Goal: Information Seeking & Learning: Learn about a topic

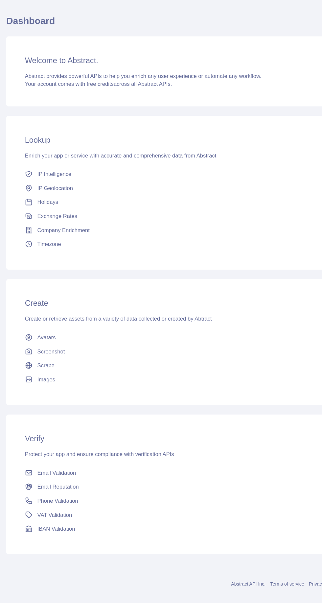
click at [117, 100] on span "Abstract provides powerful APIs to help you enrich any user experience or autom…" at bounding box center [147, 101] width 200 height 5
click at [40, 97] on div "Welcome to Abstract. Abstract provides powerful APIs to help you enrich any use…" at bounding box center [172, 97] width 280 height 59
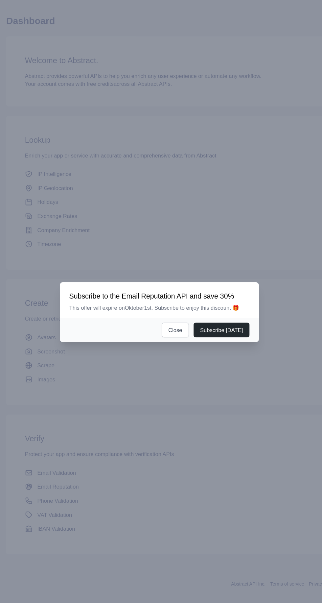
click at [217, 323] on button "Subscribe [DATE]" at bounding box center [213, 316] width 47 height 12
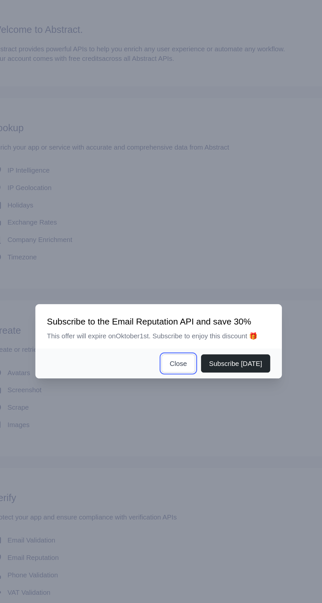
click at [181, 323] on button "Close" at bounding box center [174, 316] width 23 height 12
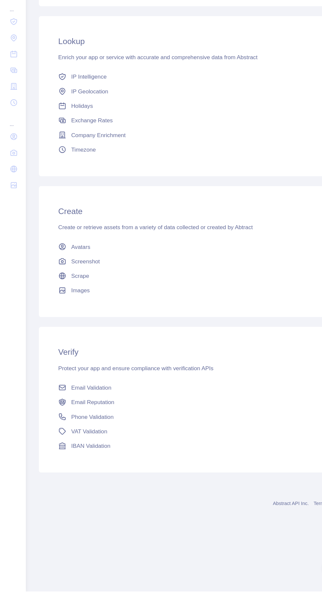
click at [64, 333] on span "Screenshot" at bounding box center [69, 334] width 23 height 7
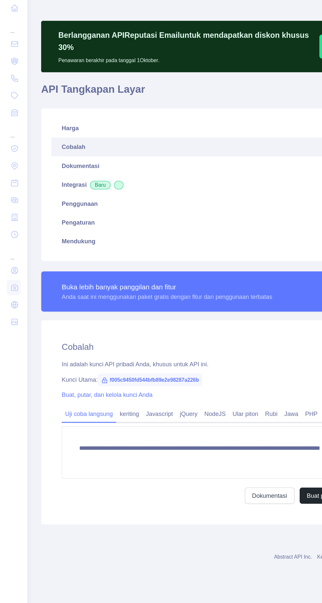
click at [60, 129] on link "Harga" at bounding box center [171, 124] width 264 height 14
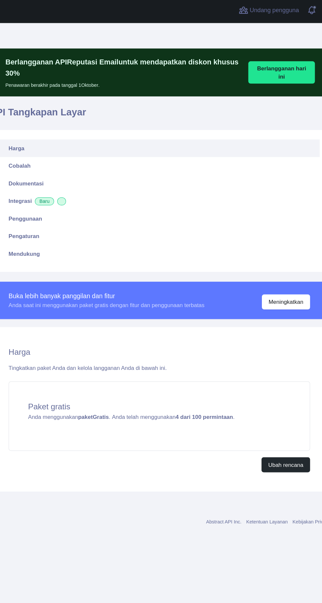
click at [283, 251] on font "Meningkatkan" at bounding box center [276, 250] width 29 height 5
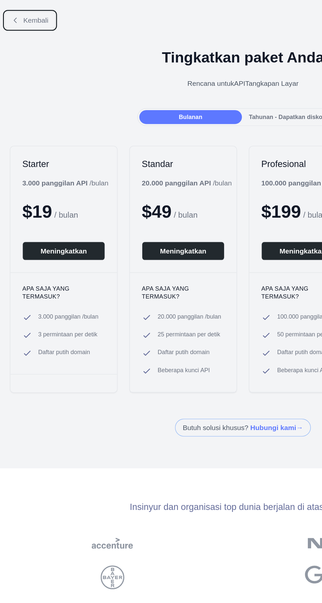
click at [10, 13] on icon at bounding box center [10, 13] width 5 height 5
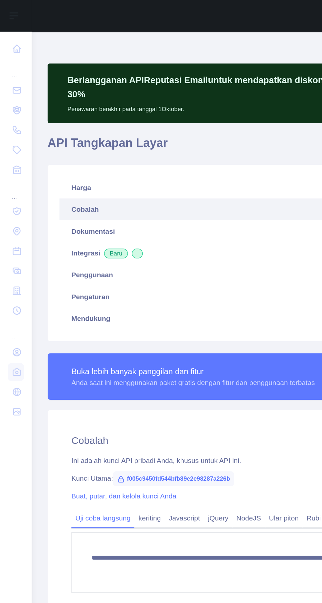
click at [13, 34] on icon at bounding box center [11, 32] width 5 height 5
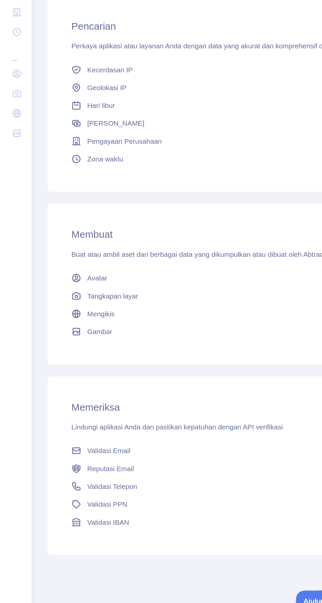
click at [83, 506] on font "Validasi Telepon" at bounding box center [74, 506] width 33 height 5
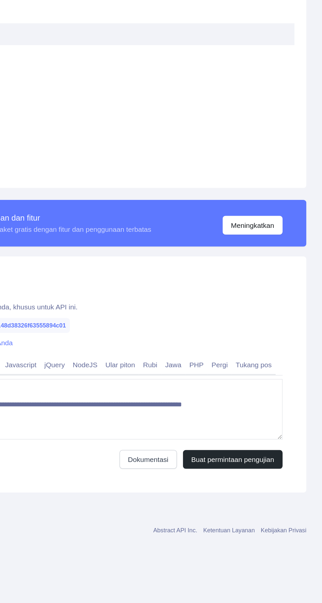
click at [281, 265] on font "Meningkatkan" at bounding box center [276, 265] width 29 height 5
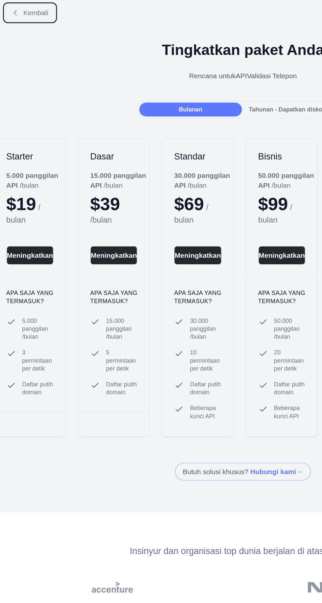
click at [12, 12] on icon at bounding box center [10, 13] width 5 height 5
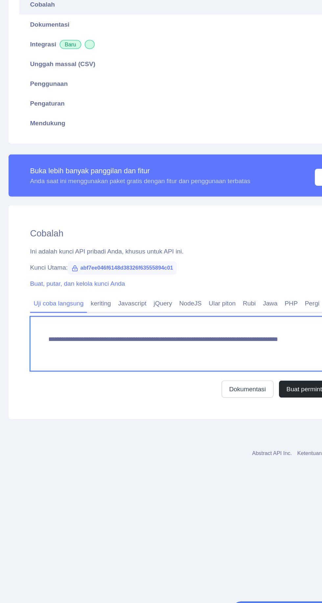
click at [84, 382] on textarea "**********" at bounding box center [171, 387] width 248 height 40
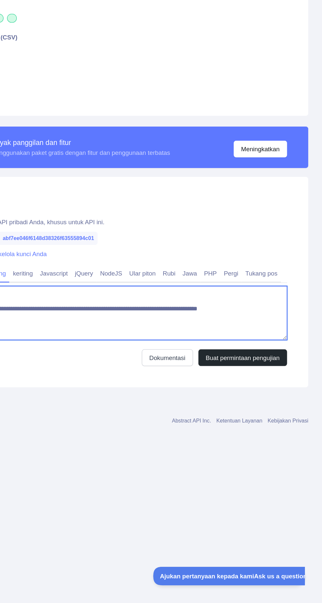
scroll to position [38, 0]
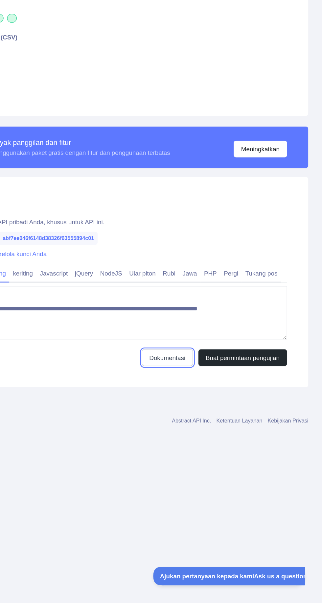
click at [199, 418] on font "Dokumentasi" at bounding box center [206, 420] width 27 height 5
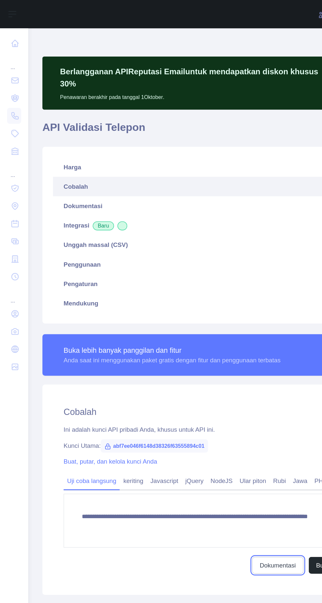
scroll to position [0, 0]
click at [11, 99] on icon at bounding box center [11, 99] width 7 height 7
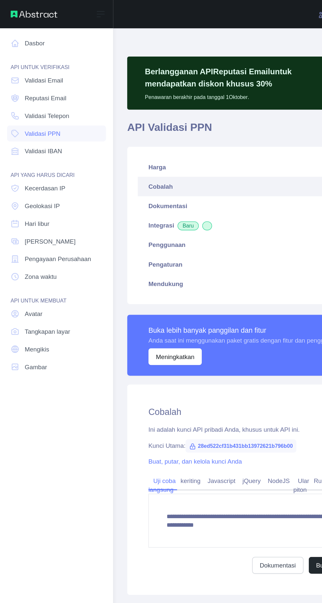
click at [26, 154] on font "Geolokasi IP" at bounding box center [31, 152] width 26 height 5
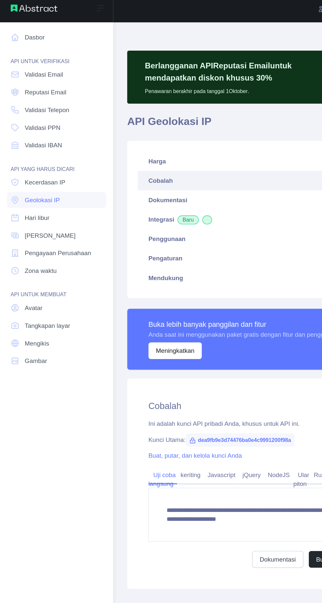
click at [24, 262] on span "Mengikis" at bounding box center [27, 259] width 18 height 7
click at [21, 70] on span "Reputasi Email" at bounding box center [33, 73] width 31 height 7
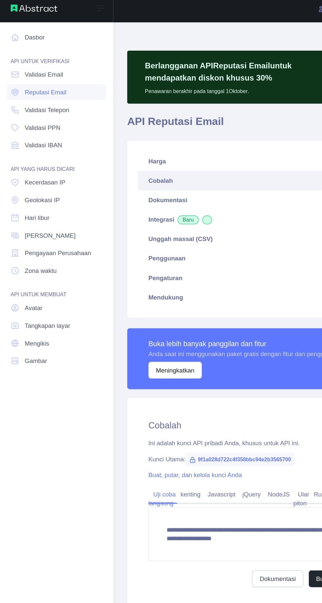
click at [23, 64] on link "Validasi Email" at bounding box center [42, 60] width 74 height 12
click at [29, 141] on font "Kecerdasan IP" at bounding box center [33, 139] width 30 height 5
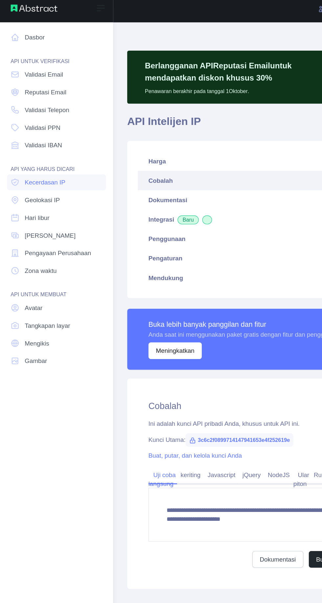
click at [23, 205] on font "Zona waktu" at bounding box center [30, 205] width 24 height 5
click at [23, 231] on font "Avatar" at bounding box center [24, 233] width 13 height 5
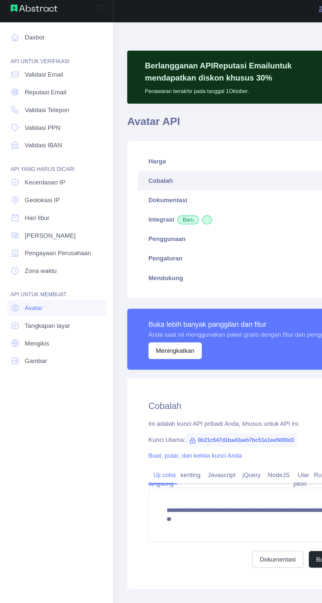
click at [18, 268] on link "Gambar" at bounding box center [42, 273] width 74 height 12
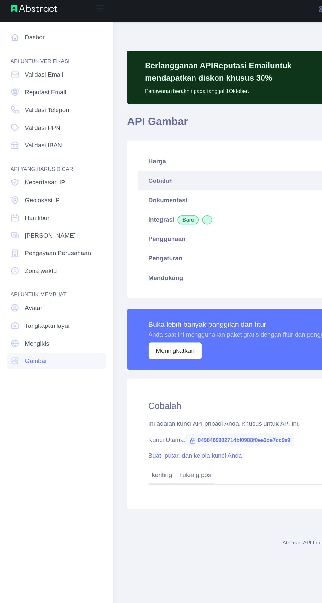
click at [20, 258] on font "Mengikis" at bounding box center [27, 259] width 18 height 5
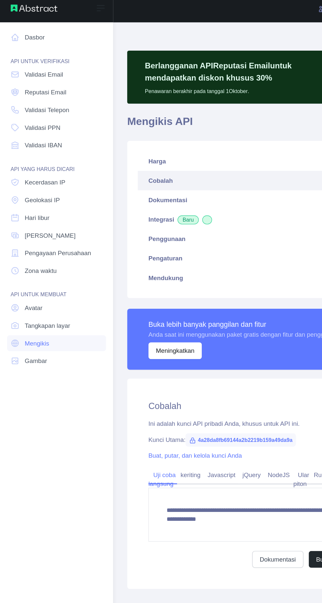
click at [26, 244] on font "Tangkapan layar" at bounding box center [35, 246] width 34 height 5
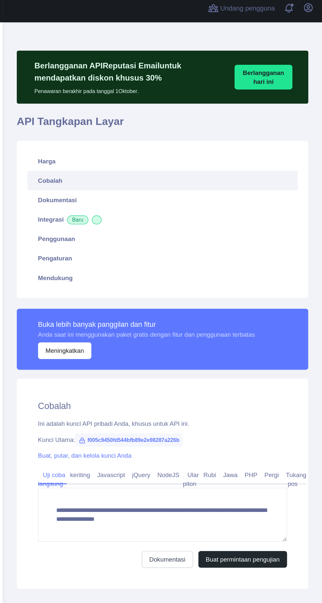
click at [110, 118] on div "Buka bilah sisi Buka bilah sisi Dasbor API UNTUK VERIFIKASI Validasi Email Repu…" at bounding box center [161, 301] width 322 height 603
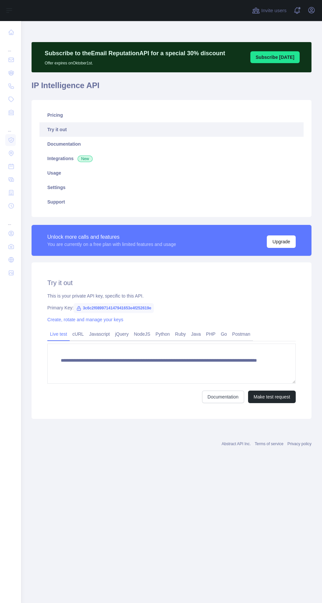
scroll to position [0, 0]
click at [56, 156] on link "Integrations New" at bounding box center [171, 158] width 264 height 14
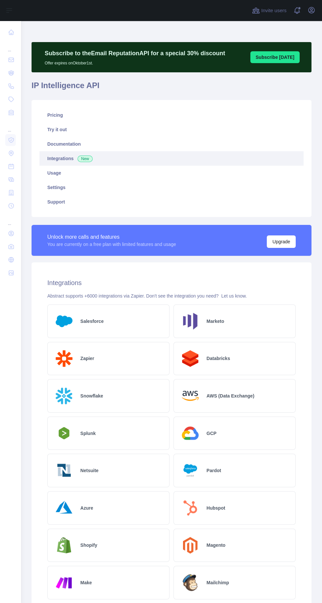
click at [11, 152] on icon at bounding box center [11, 153] width 7 height 7
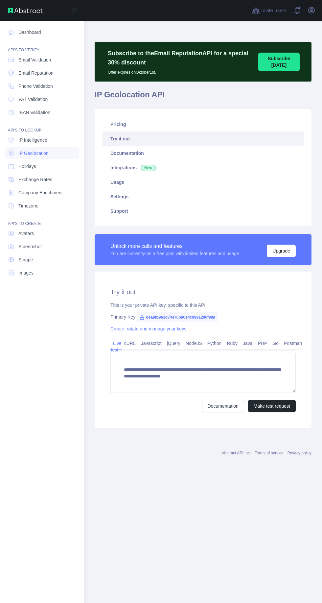
click at [11, 166] on icon at bounding box center [11, 166] width 5 height 5
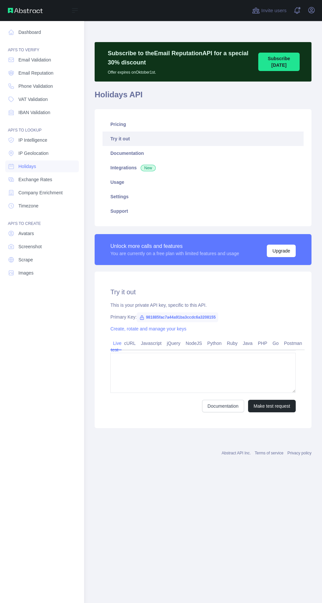
type textarea "**********"
click at [25, 249] on span "Screenshot" at bounding box center [29, 246] width 23 height 7
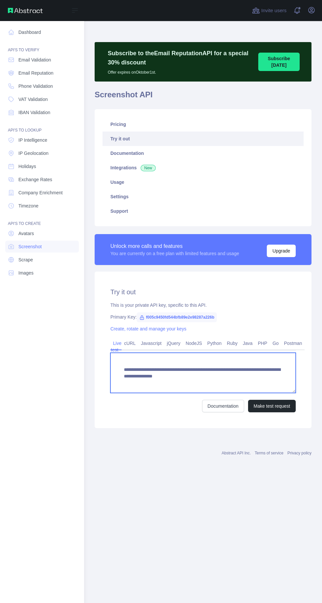
click at [147, 370] on textarea "**********" at bounding box center [202, 373] width 185 height 40
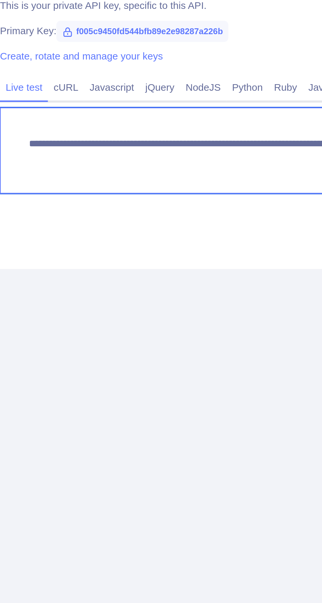
click at [73, 361] on textarea "**********" at bounding box center [171, 363] width 248 height 40
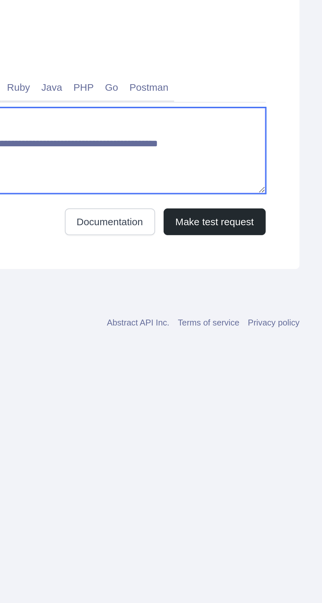
scroll to position [0, 0]
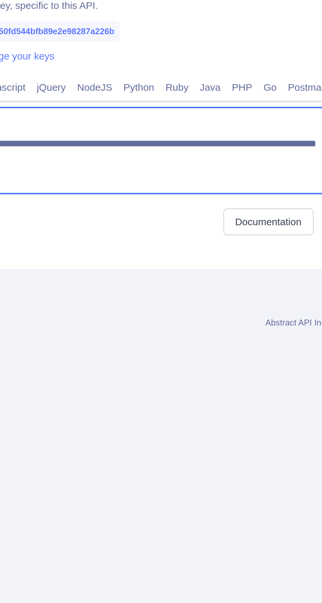
click at [237, 367] on textarea "**********" at bounding box center [171, 363] width 248 height 40
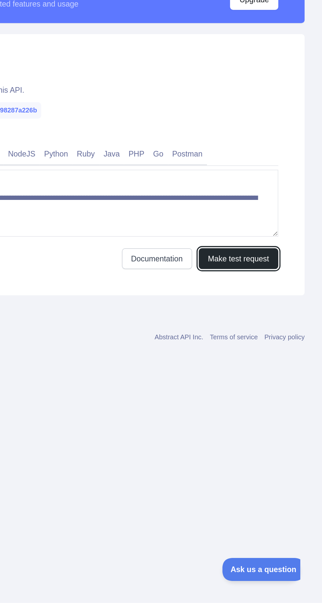
click at [279, 400] on button "Make test request" at bounding box center [272, 396] width 48 height 12
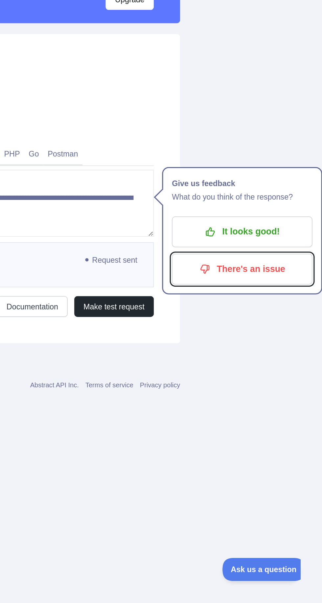
click at [290, 411] on button "There's an issue" at bounding box center [274, 403] width 84 height 18
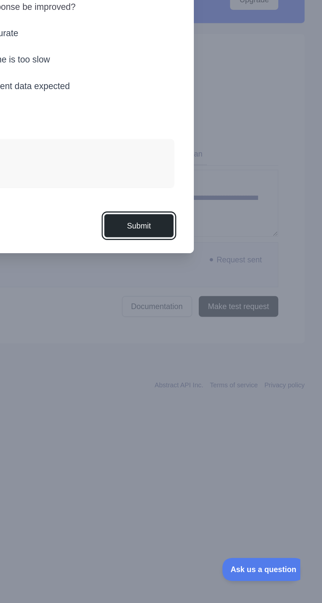
click at [208, 384] on button "Submit" at bounding box center [212, 377] width 42 height 15
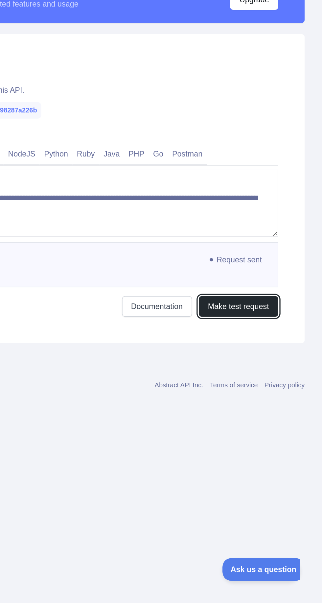
scroll to position [0, 0]
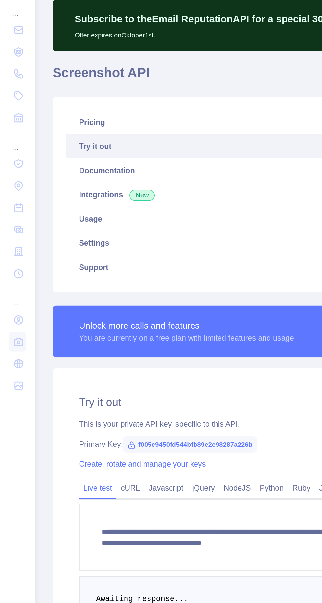
type textarea "**********"
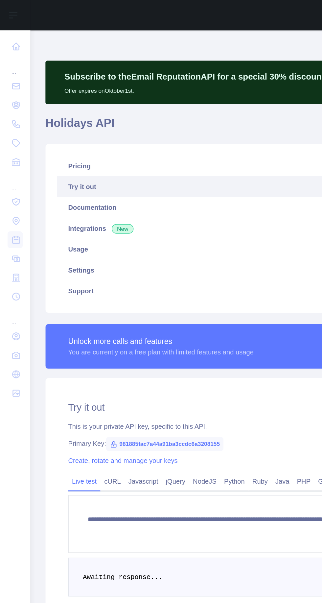
click at [9, 258] on icon at bounding box center [11, 259] width 7 height 7
click at [11, 32] on icon at bounding box center [11, 32] width 7 height 7
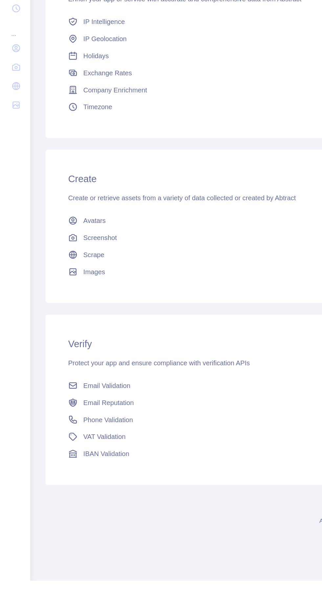
click at [67, 489] on span "Phone Validation" at bounding box center [75, 491] width 35 height 7
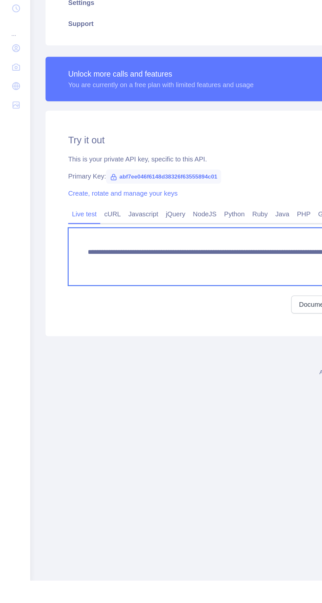
click at [81, 383] on textarea "**********" at bounding box center [171, 378] width 248 height 40
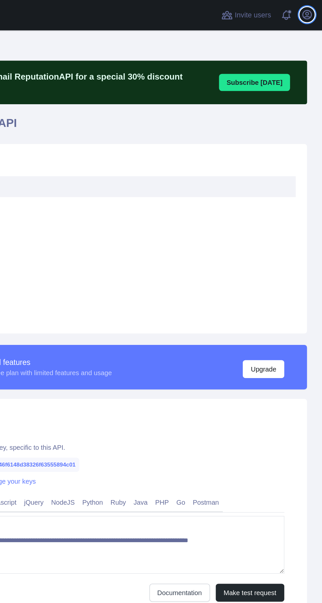
click at [311, 12] on icon "button" at bounding box center [312, 10] width 6 height 6
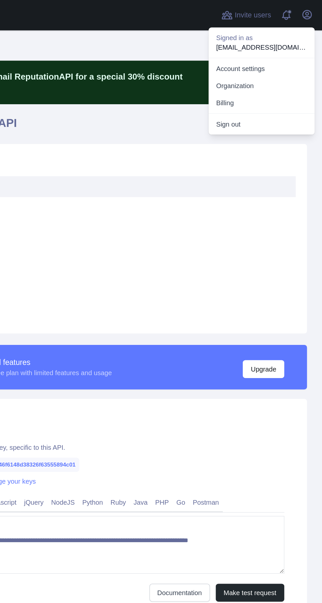
click at [256, 45] on link "Account settings" at bounding box center [280, 48] width 74 height 12
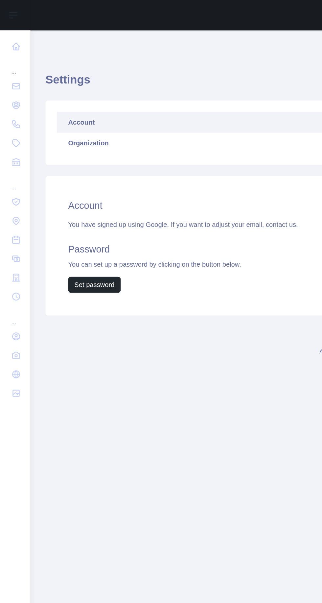
click at [55, 100] on link "Organization" at bounding box center [171, 99] width 264 height 14
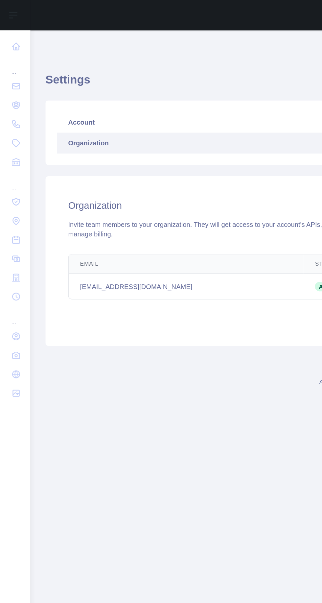
click at [57, 79] on link "Account" at bounding box center [171, 85] width 264 height 14
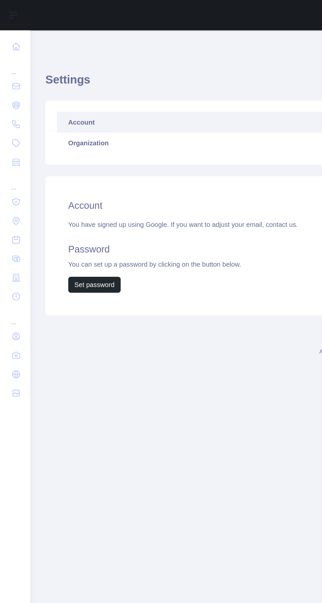
click at [10, 135] on link at bounding box center [10, 140] width 11 height 12
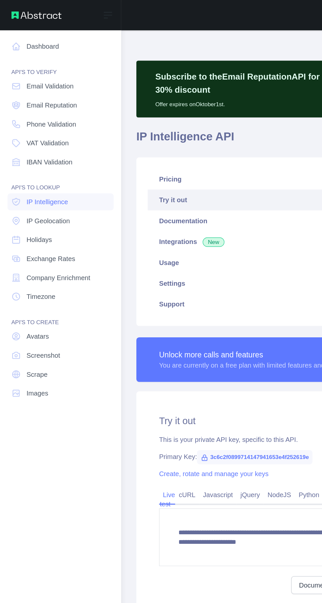
click at [24, 33] on link "Dashboard" at bounding box center [42, 32] width 74 height 12
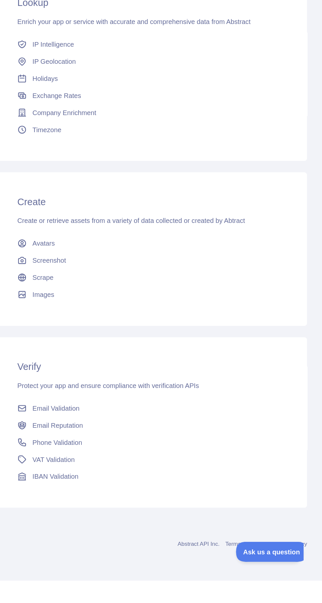
click at [242, 577] on link "Abstract API Inc." at bounding box center [236, 577] width 29 height 5
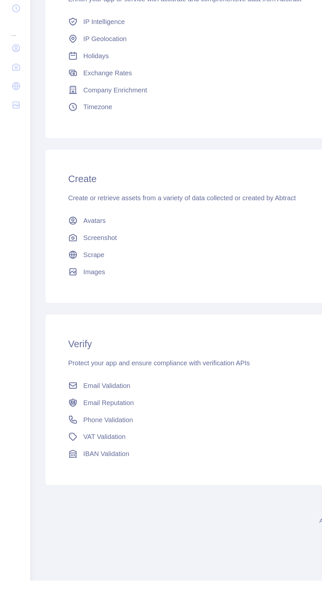
click at [65, 491] on span "Phone Validation" at bounding box center [75, 491] width 35 height 7
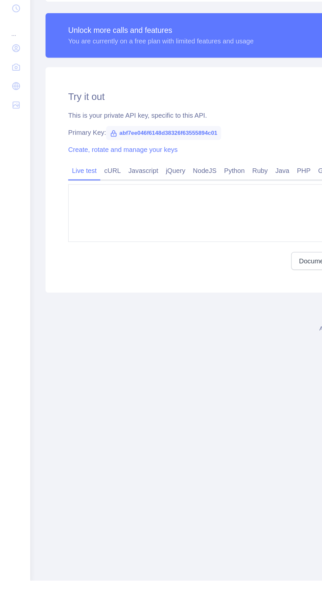
type textarea "**********"
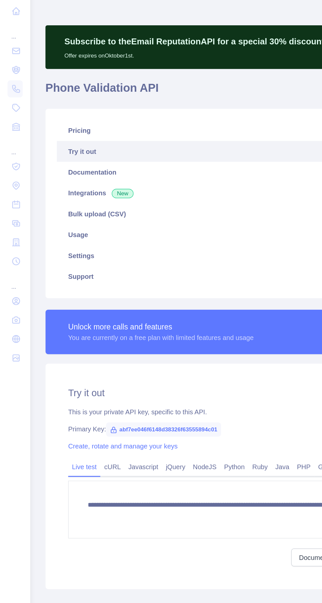
scroll to position [20, 0]
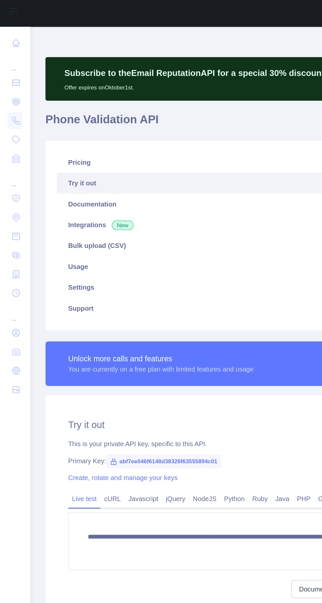
click at [63, 122] on link "Try it out" at bounding box center [171, 129] width 264 height 14
click at [60, 151] on link "Integrations New" at bounding box center [171, 158] width 264 height 14
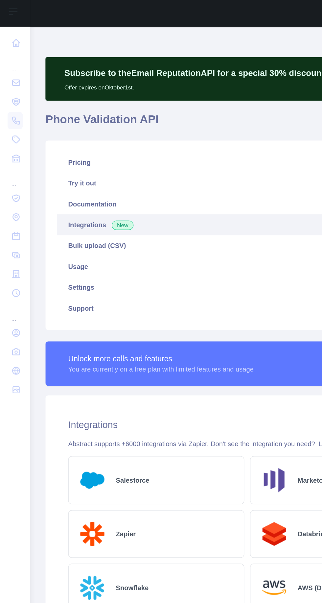
click at [56, 108] on link "Pricing" at bounding box center [171, 115] width 264 height 14
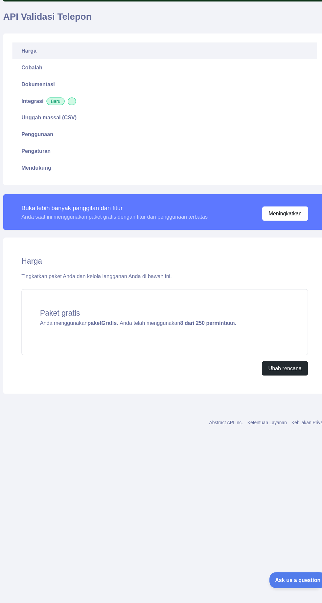
scroll to position [17, 0]
click at [279, 263] on font "Meningkatkan" at bounding box center [276, 265] width 29 height 5
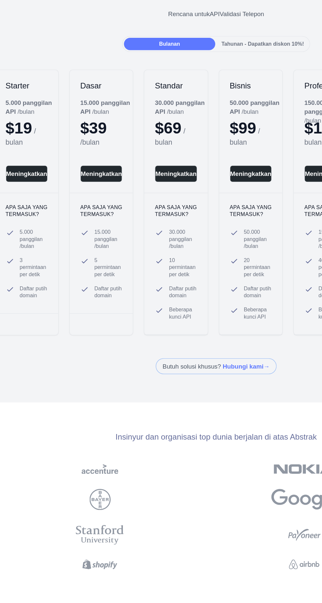
click at [201, 78] on font "Tahunan - Dapatkan diskon 10%!" at bounding box center [195, 77] width 61 height 5
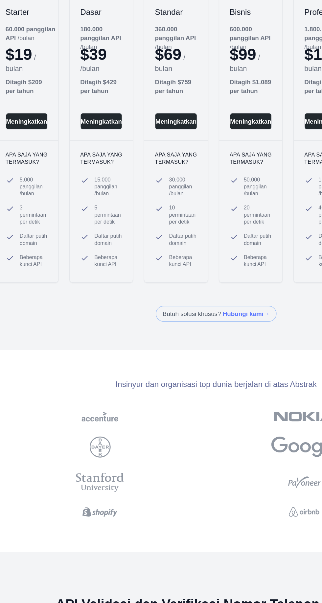
scroll to position [57, 0]
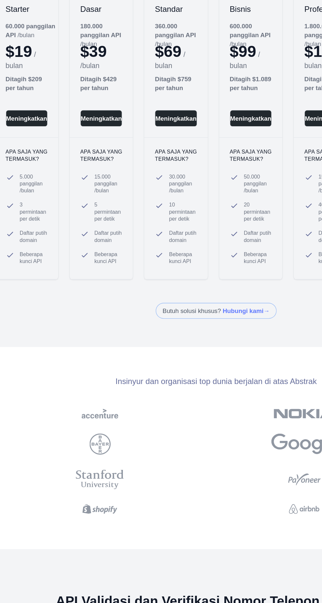
click at [17, 133] on font "Meningkatkan" at bounding box center [20, 132] width 31 height 5
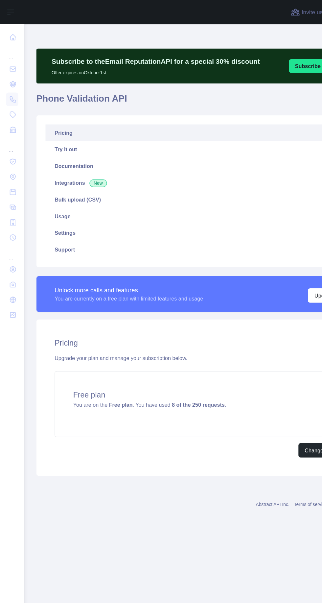
click at [11, 259] on icon at bounding box center [11, 259] width 7 height 7
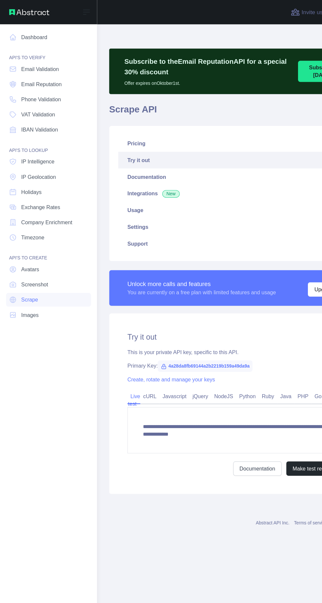
click at [24, 242] on link "Screenshot" at bounding box center [42, 247] width 74 height 12
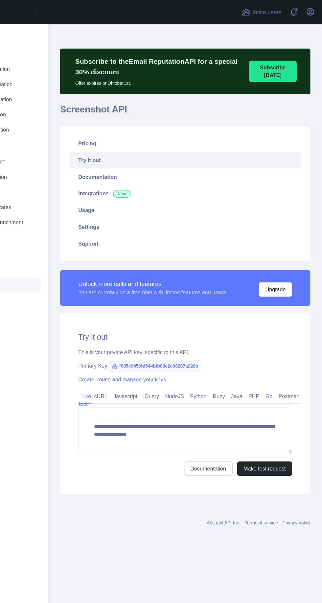
click at [121, 122] on link "Pricing" at bounding box center [203, 124] width 201 height 14
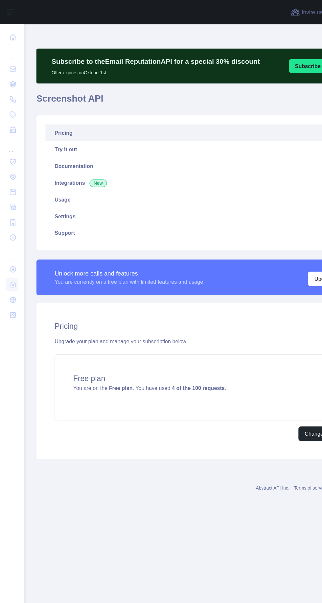
click at [11, 260] on icon at bounding box center [11, 259] width 5 height 5
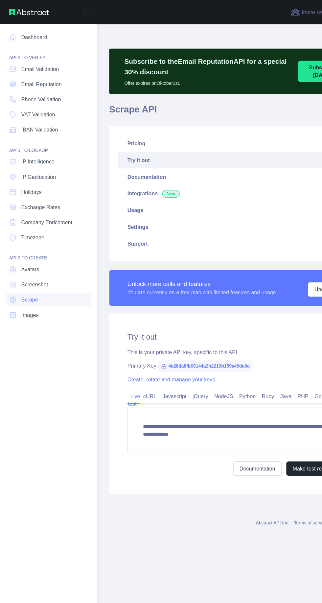
click at [18, 277] on link "Images" at bounding box center [42, 273] width 74 height 12
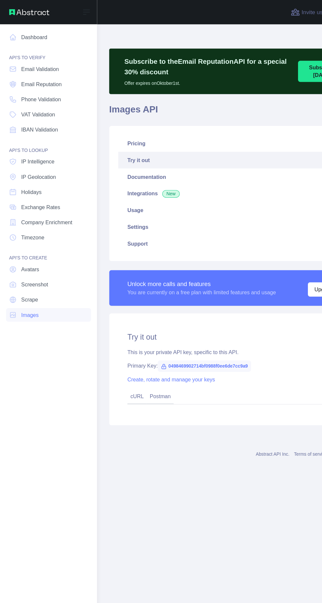
click at [117, 124] on link "Pricing" at bounding box center [203, 124] width 201 height 14
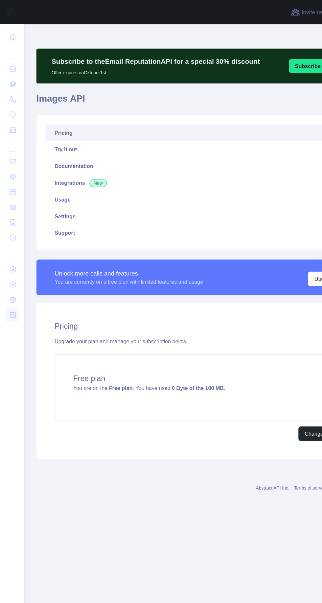
click at [10, 46] on div "..." at bounding box center [10, 45] width 11 height 13
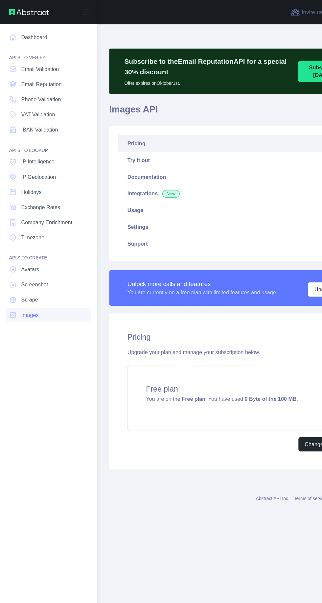
click at [36, 73] on span "Email Reputation" at bounding box center [35, 73] width 35 height 7
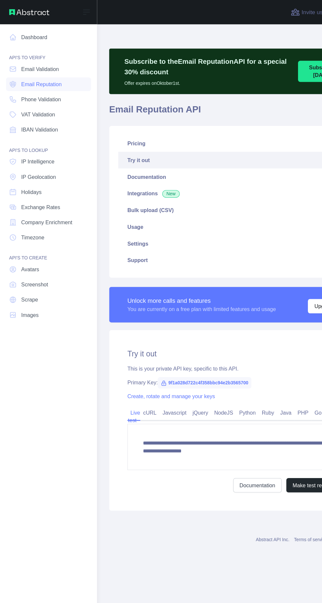
click at [116, 123] on link "Pricing" at bounding box center [203, 124] width 201 height 14
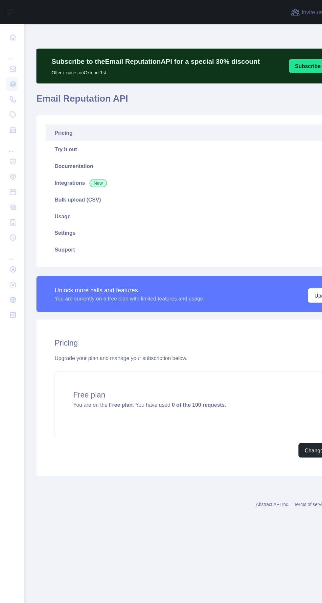
click at [55, 144] on link "Documentation" at bounding box center [171, 144] width 264 height 14
click at [57, 130] on link "Try it out" at bounding box center [171, 129] width 264 height 14
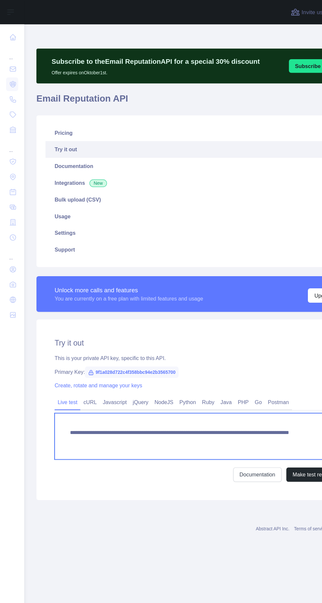
click at [177, 376] on textarea "**********" at bounding box center [171, 378] width 248 height 40
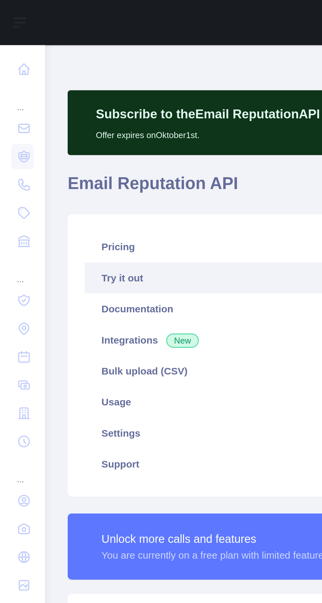
click at [12, 84] on icon at bounding box center [11, 86] width 7 height 7
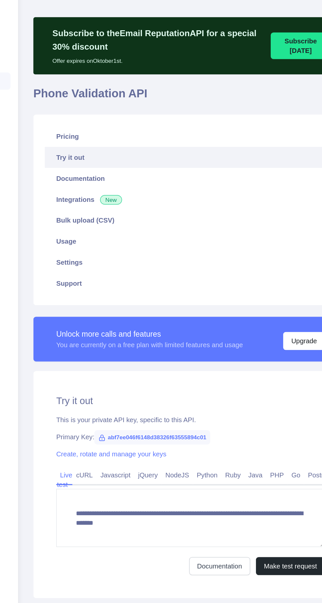
click at [112, 126] on link "Pricing" at bounding box center [203, 124] width 201 height 14
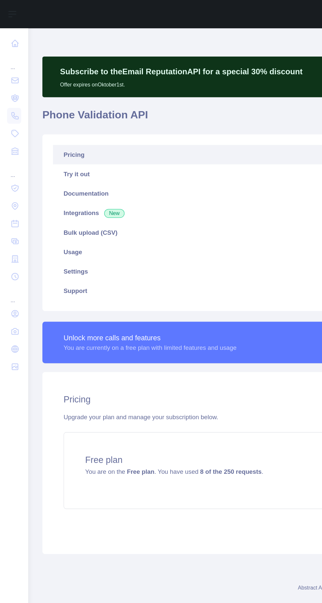
click at [11, 99] on icon at bounding box center [11, 99] width 7 height 7
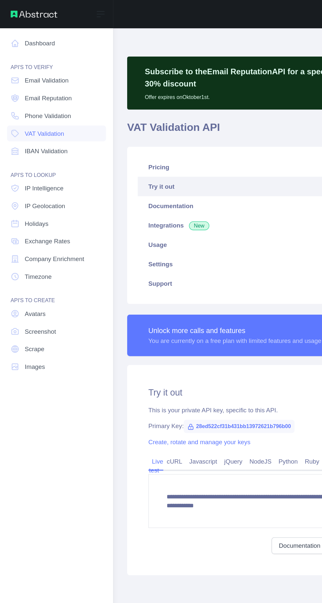
click at [127, 125] on link "Pricing" at bounding box center [203, 124] width 201 height 14
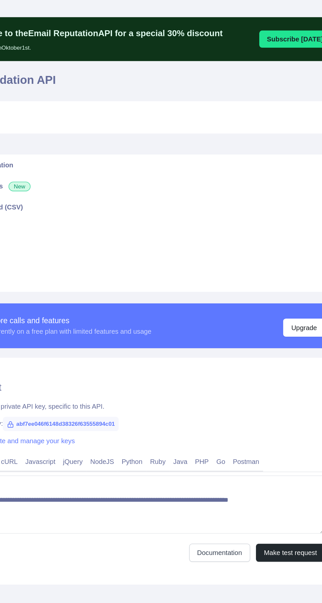
type textarea "**********"
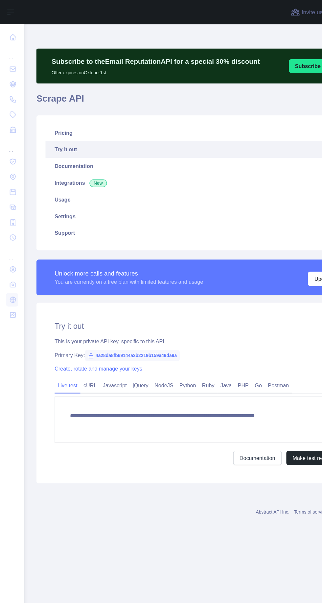
type textarea "**********"
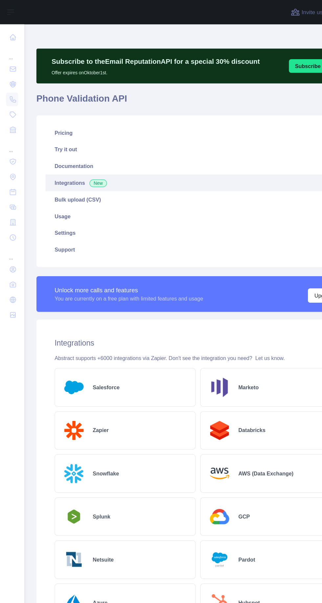
scroll to position [20, 0]
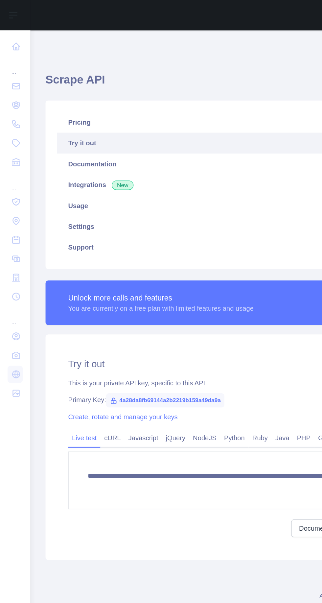
type textarea "**********"
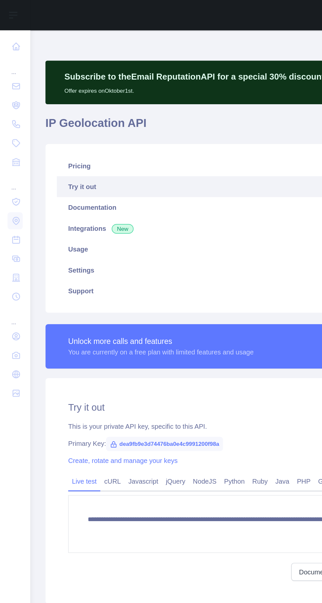
scroll to position [0, 0]
